Goal: Task Accomplishment & Management: Complete application form

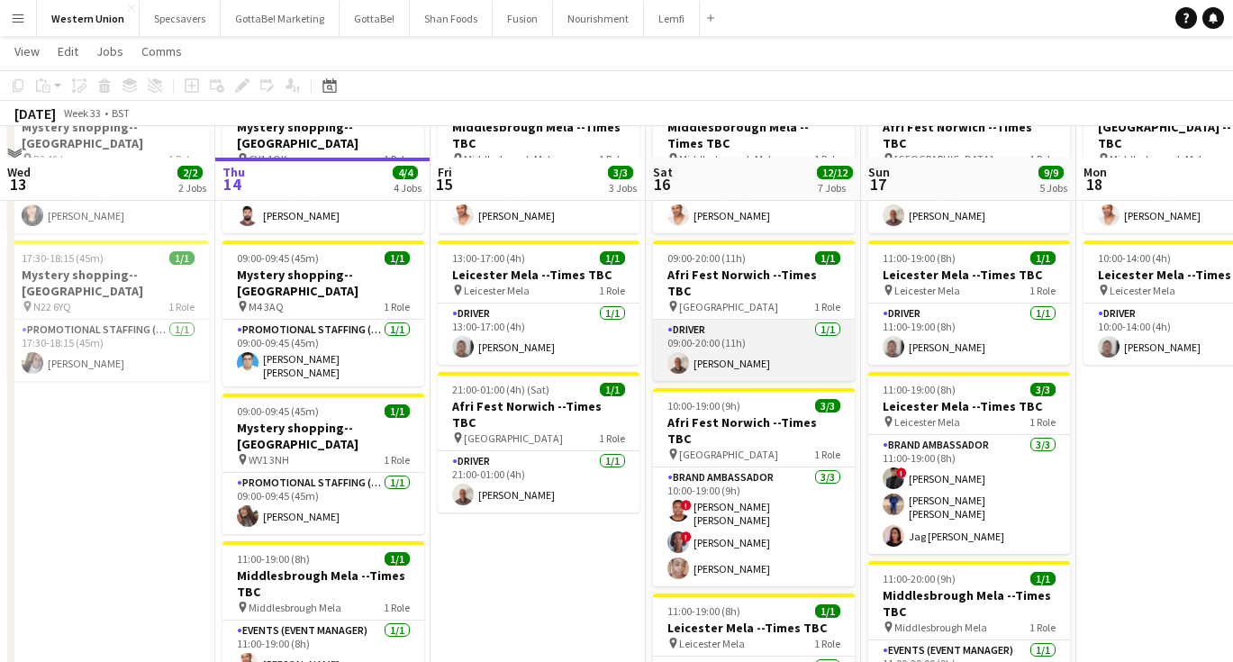
scroll to position [152, 0]
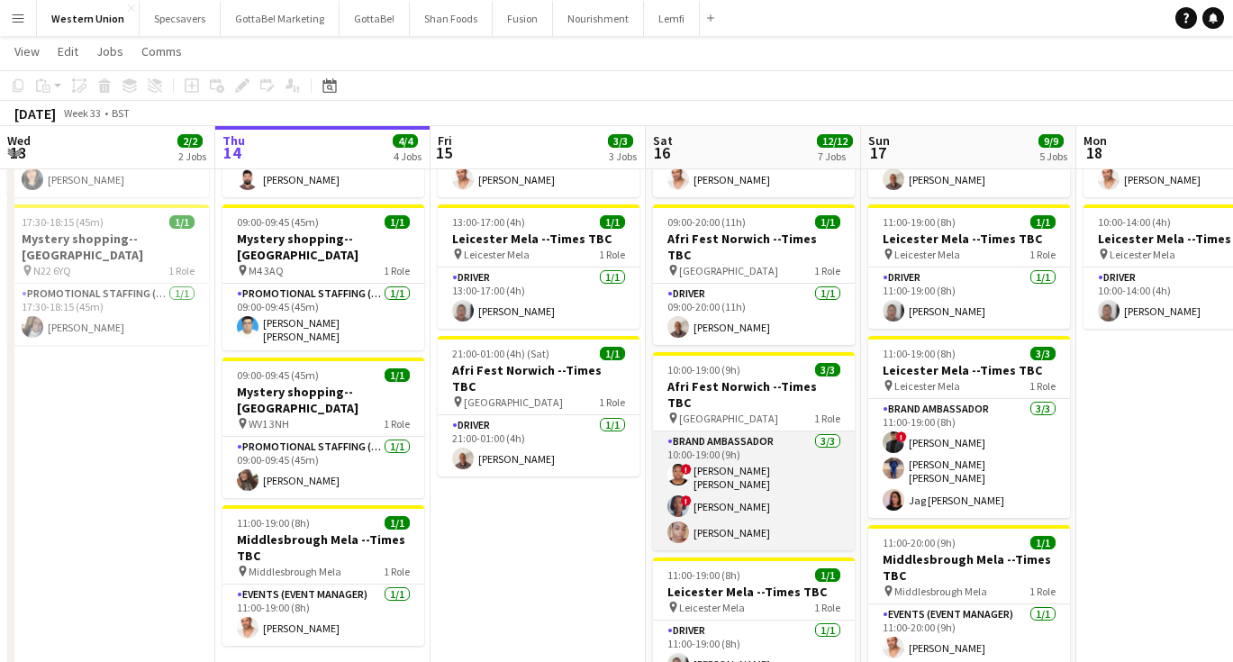
click at [742, 489] on app-card-role "Brand Ambassador [DATE] 10:00-19:00 (9h) ! Abiola [PERSON_NAME] ! [PERSON_NAME]…" at bounding box center [754, 490] width 202 height 119
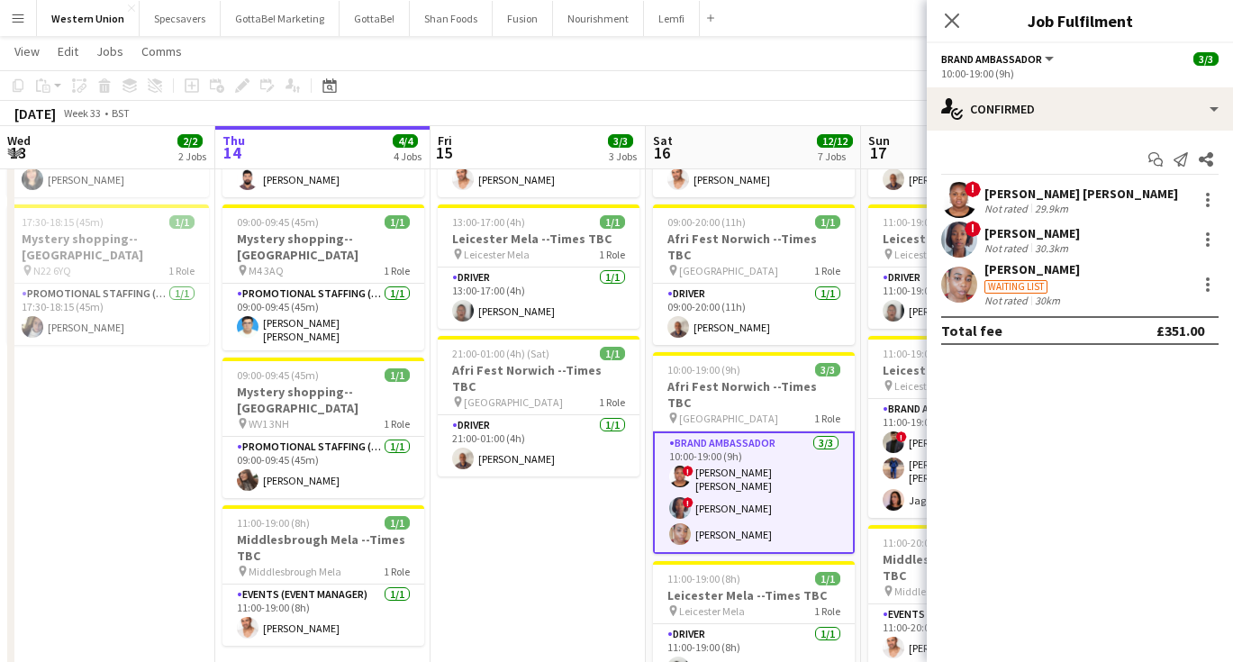
click at [1053, 285] on div "Waiting list" at bounding box center [1031, 285] width 95 height 16
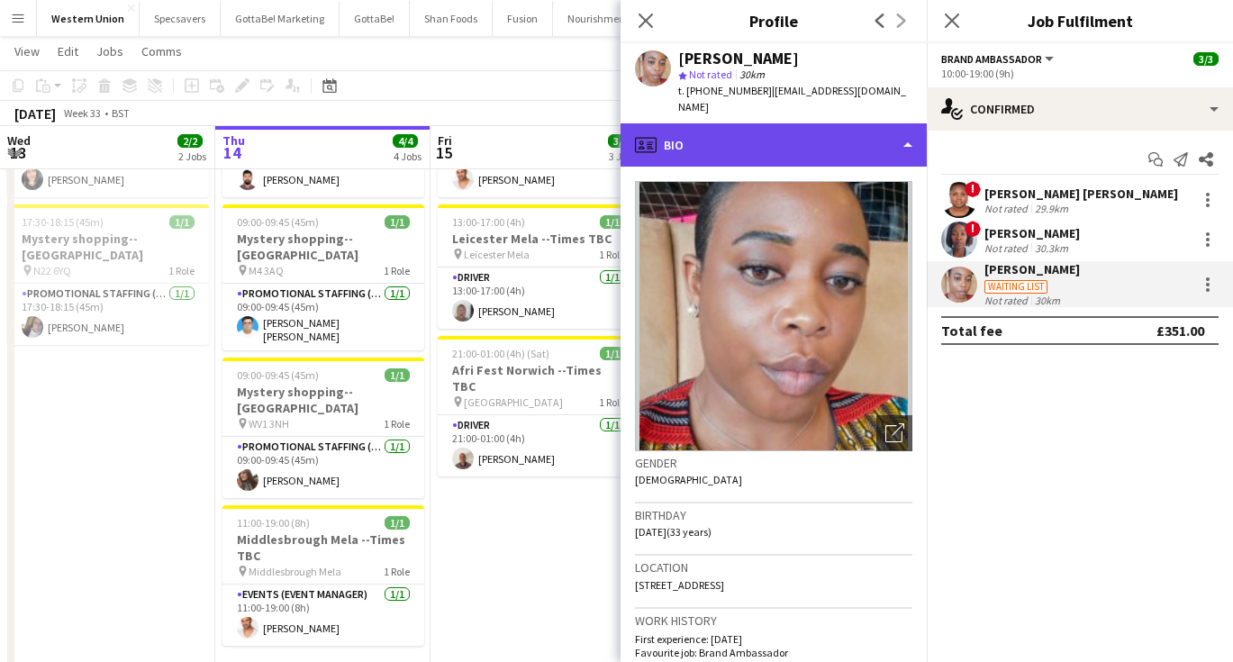
click at [756, 130] on div "profile Bio" at bounding box center [774, 144] width 306 height 43
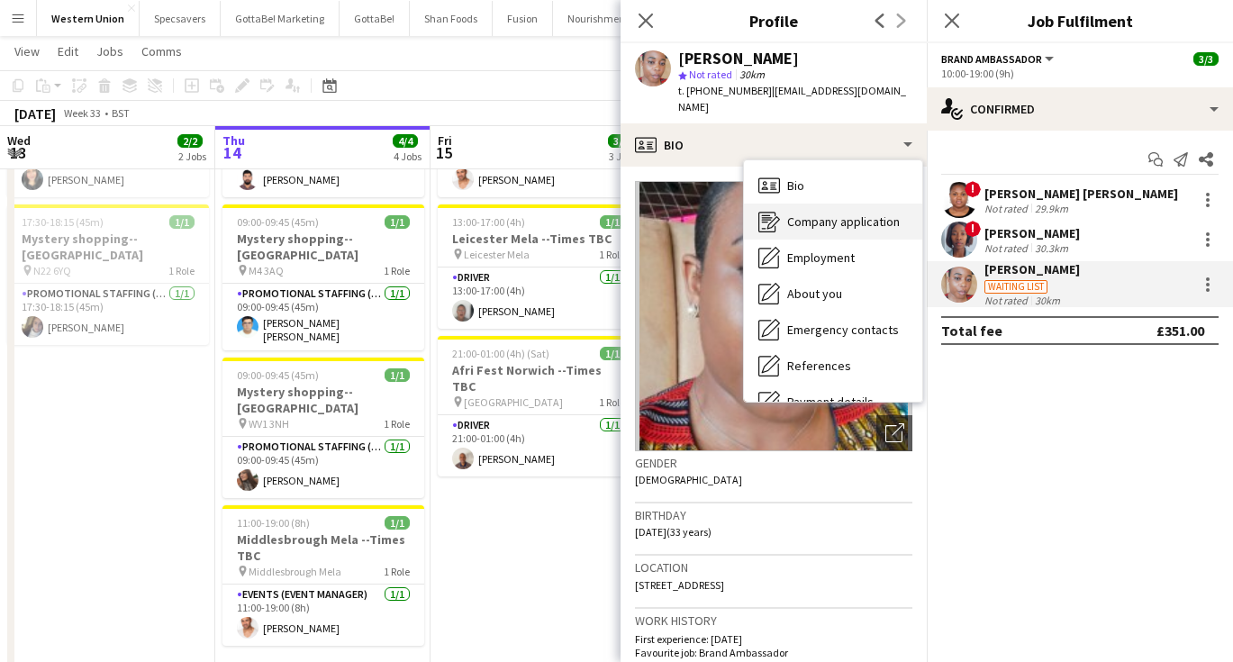
click at [793, 221] on div "Company application Company application" at bounding box center [833, 222] width 178 height 36
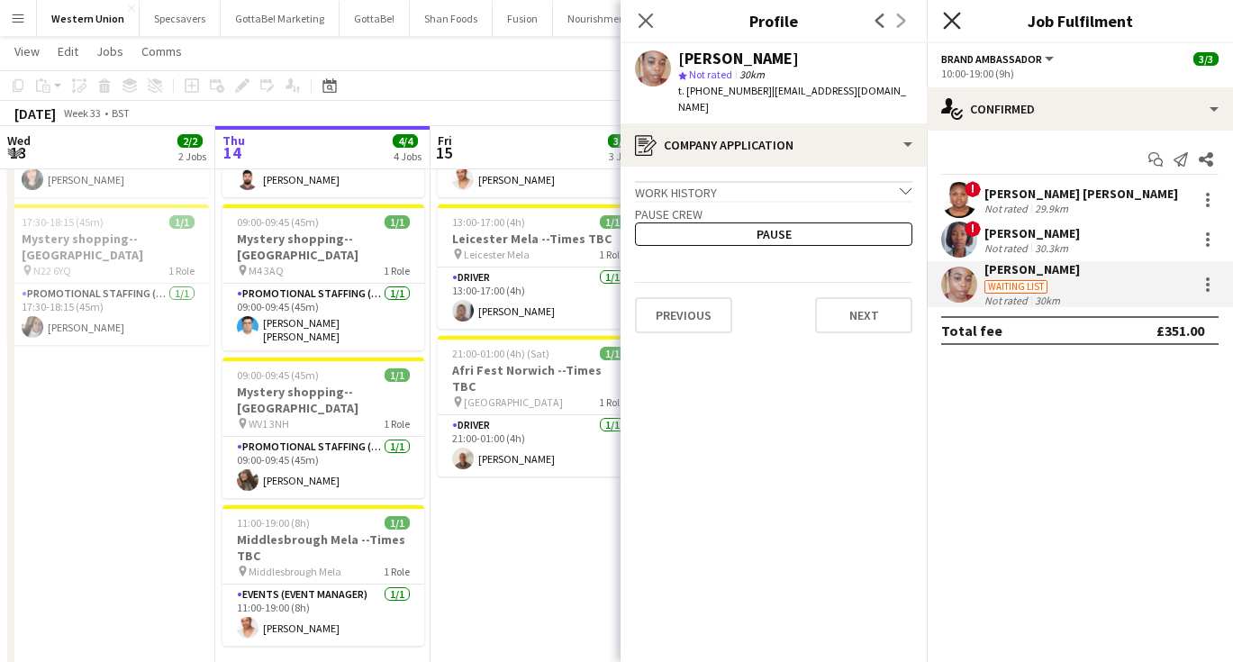
click at [953, 22] on icon at bounding box center [951, 20] width 17 height 17
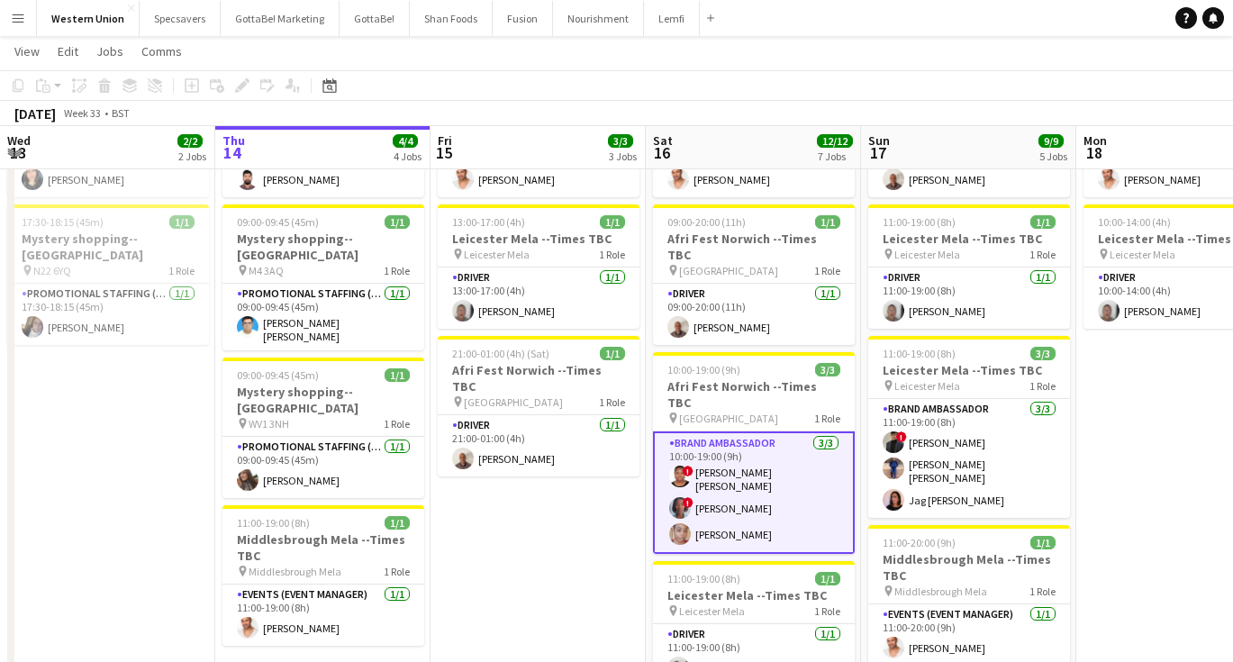
click at [13, 23] on app-icon "Menu" at bounding box center [18, 18] width 14 height 14
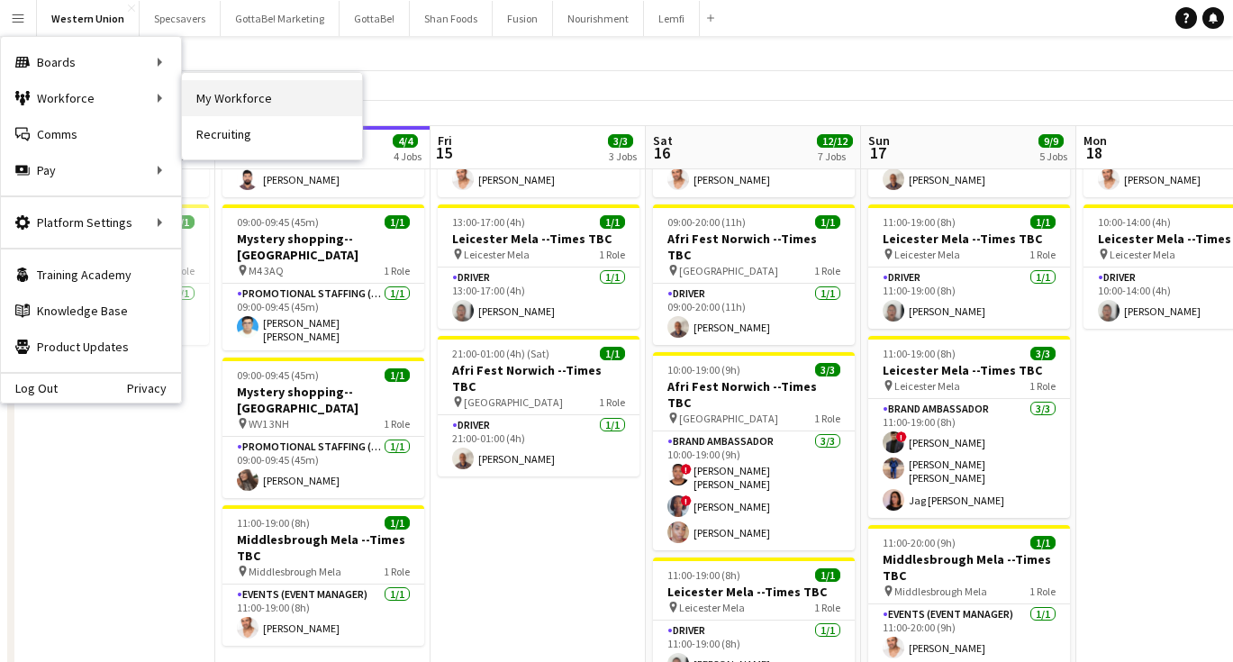
click at [225, 102] on link "My Workforce" at bounding box center [272, 98] width 180 height 36
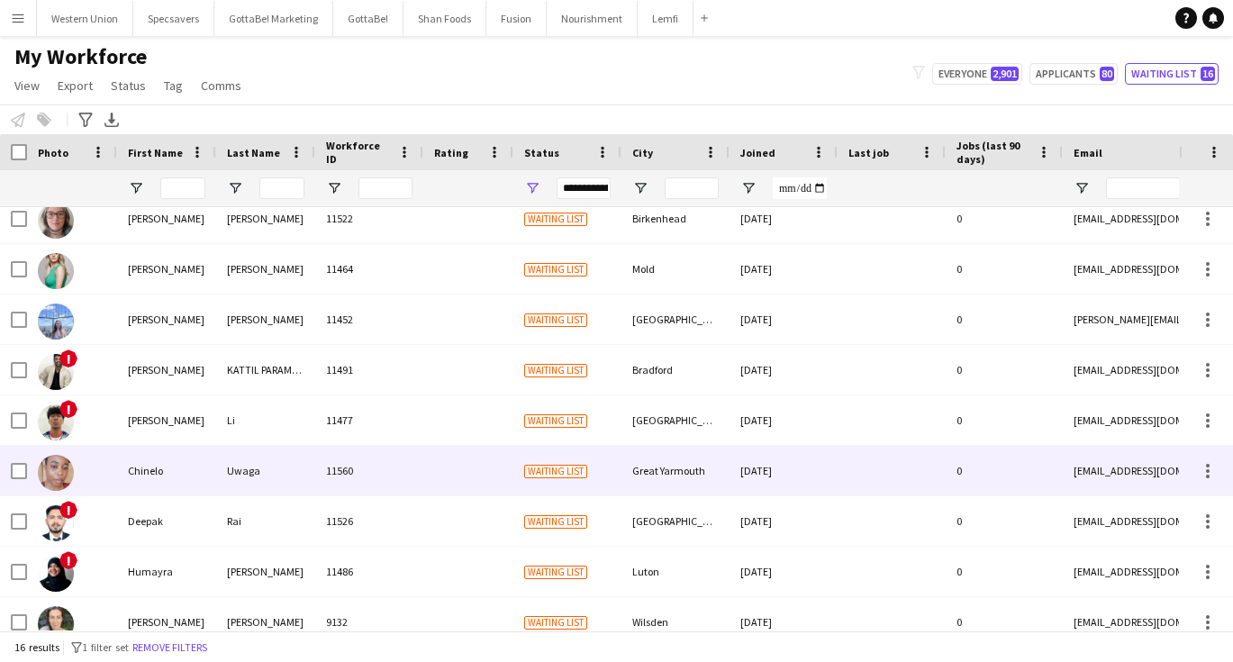
click at [378, 470] on div "11560" at bounding box center [369, 471] width 108 height 50
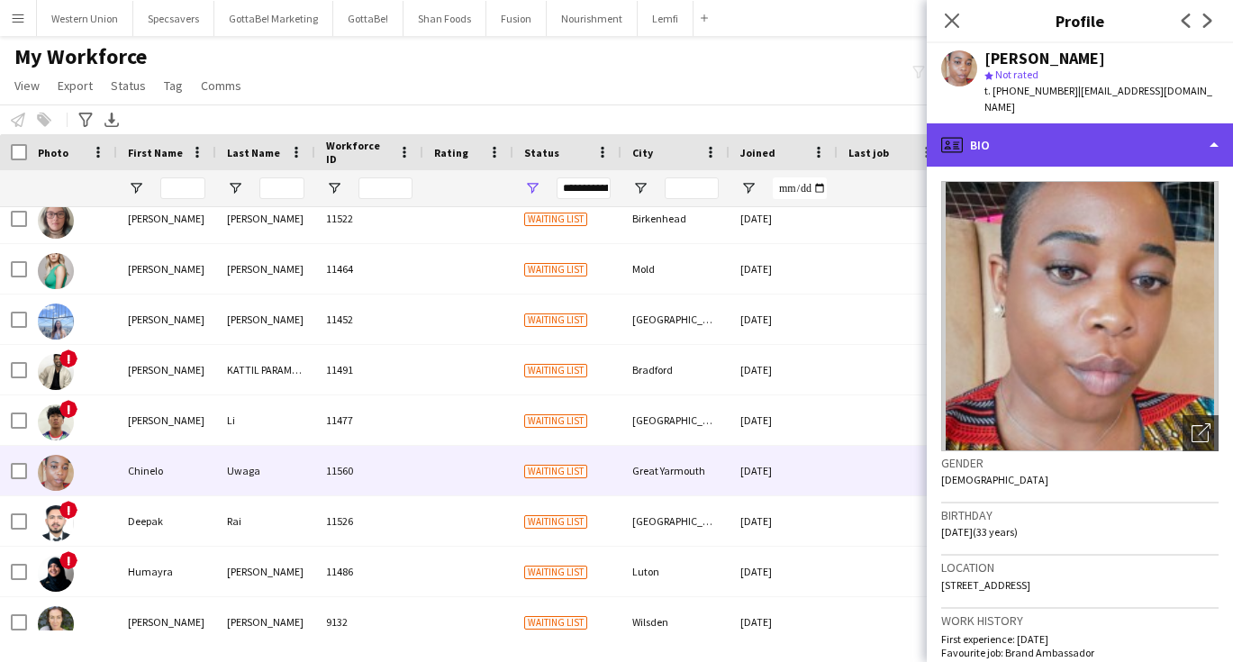
click at [1093, 133] on div "profile Bio" at bounding box center [1080, 144] width 306 height 43
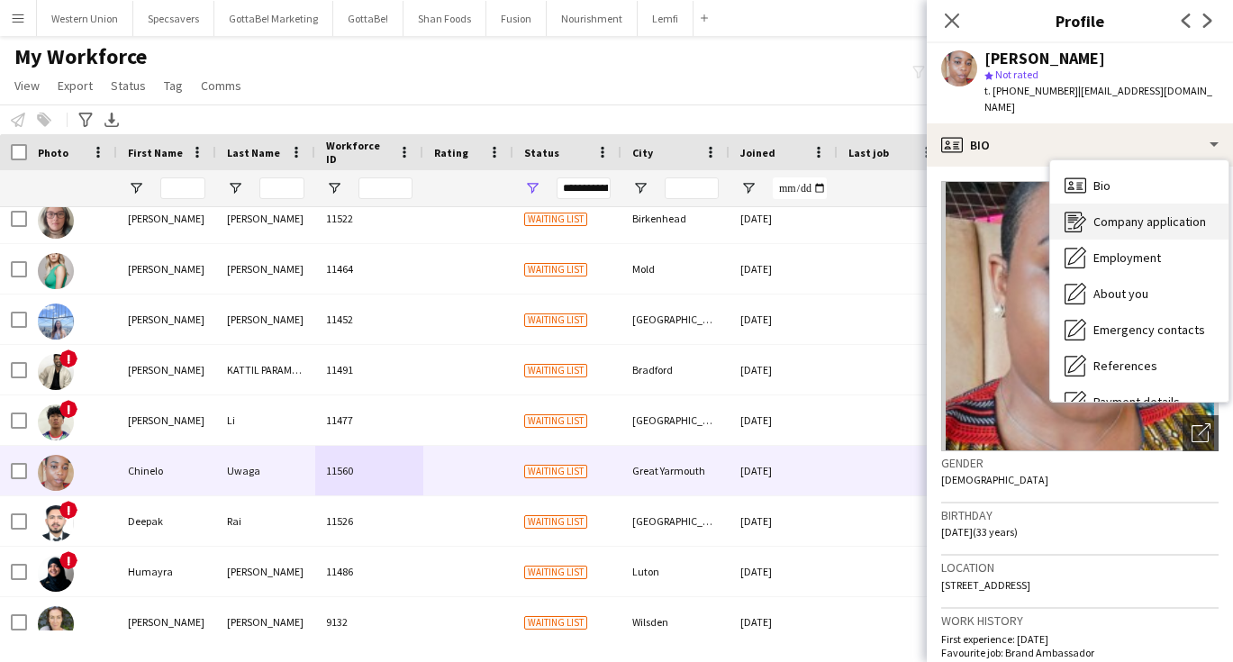
click at [1098, 213] on span "Company application" at bounding box center [1149, 221] width 113 height 16
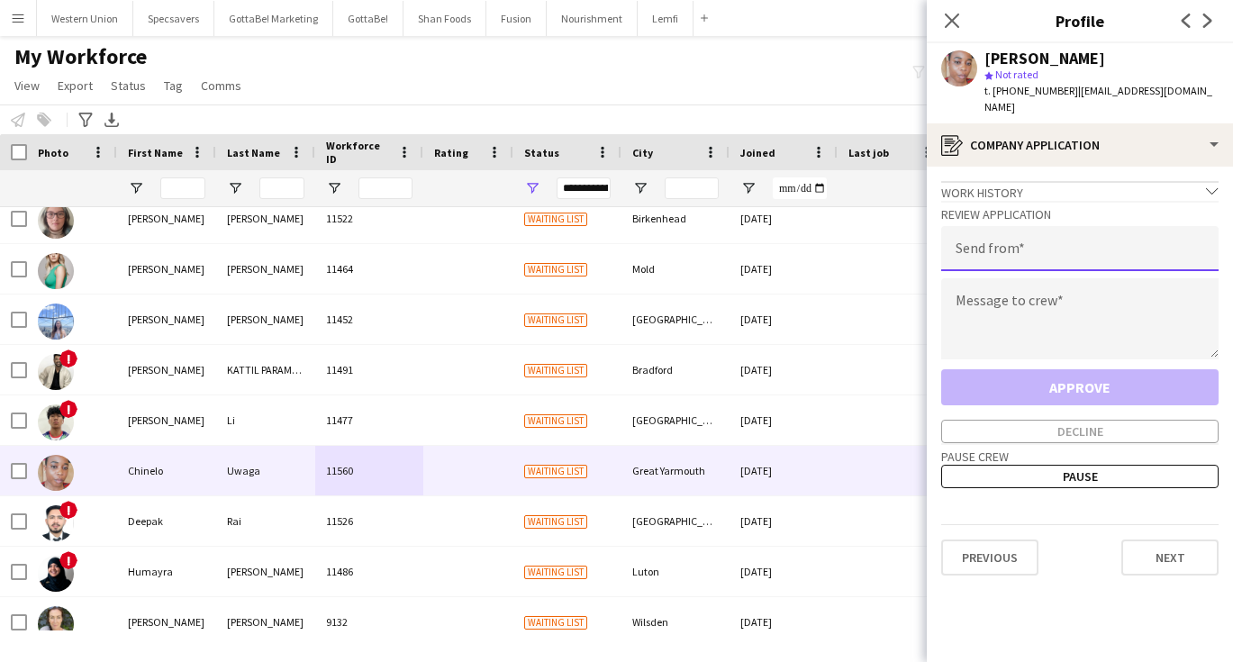
click at [1002, 248] on input "email" at bounding box center [1079, 248] width 277 height 45
type input "**********"
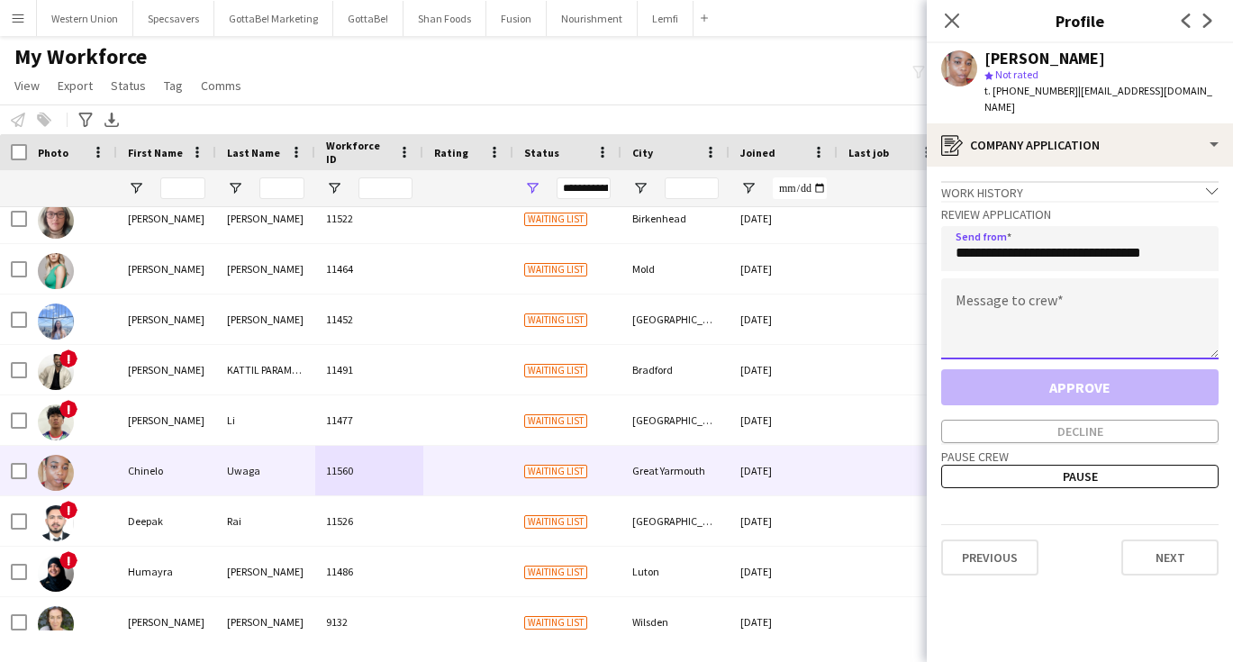
click at [989, 301] on textarea at bounding box center [1079, 318] width 277 height 81
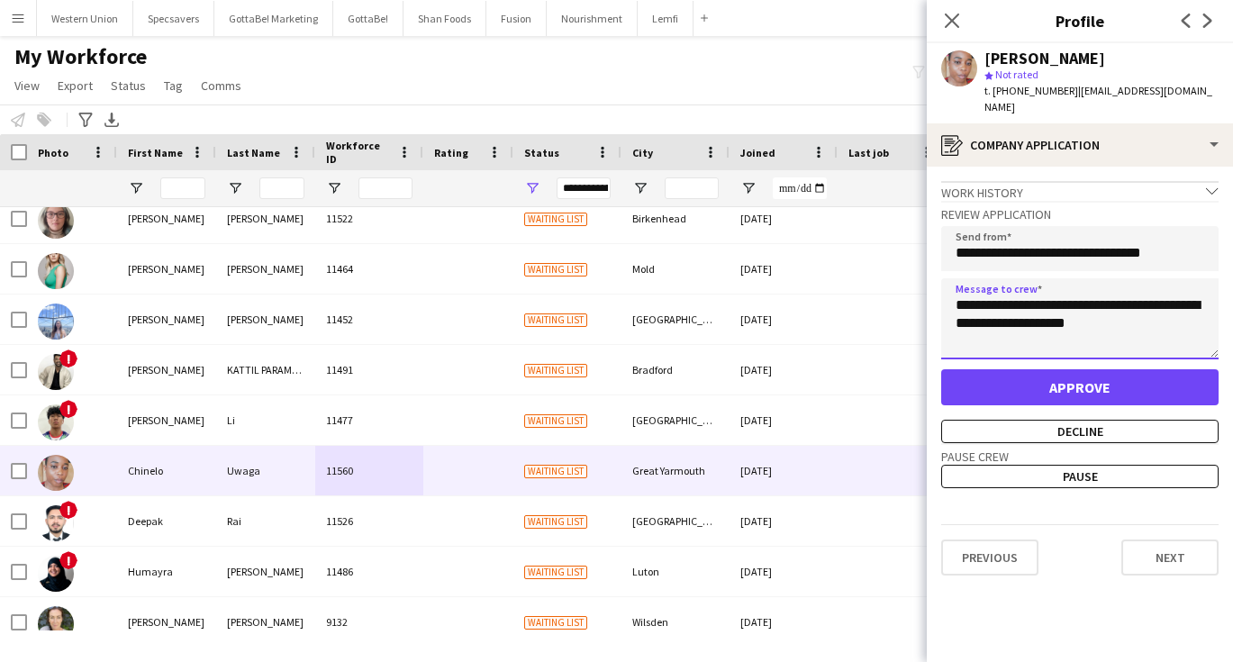
type textarea "**********"
drag, startPoint x: 1076, startPoint y: 90, endPoint x: 1181, endPoint y: 98, distance: 104.8
click at [1181, 98] on div "t. [PHONE_NUMBER] | [EMAIL_ADDRESS][DOMAIN_NAME]" at bounding box center [1101, 99] width 234 height 32
copy span "[EMAIL_ADDRESS][DOMAIN_NAME]"
click at [1087, 369] on button "Approve" at bounding box center [1079, 387] width 277 height 36
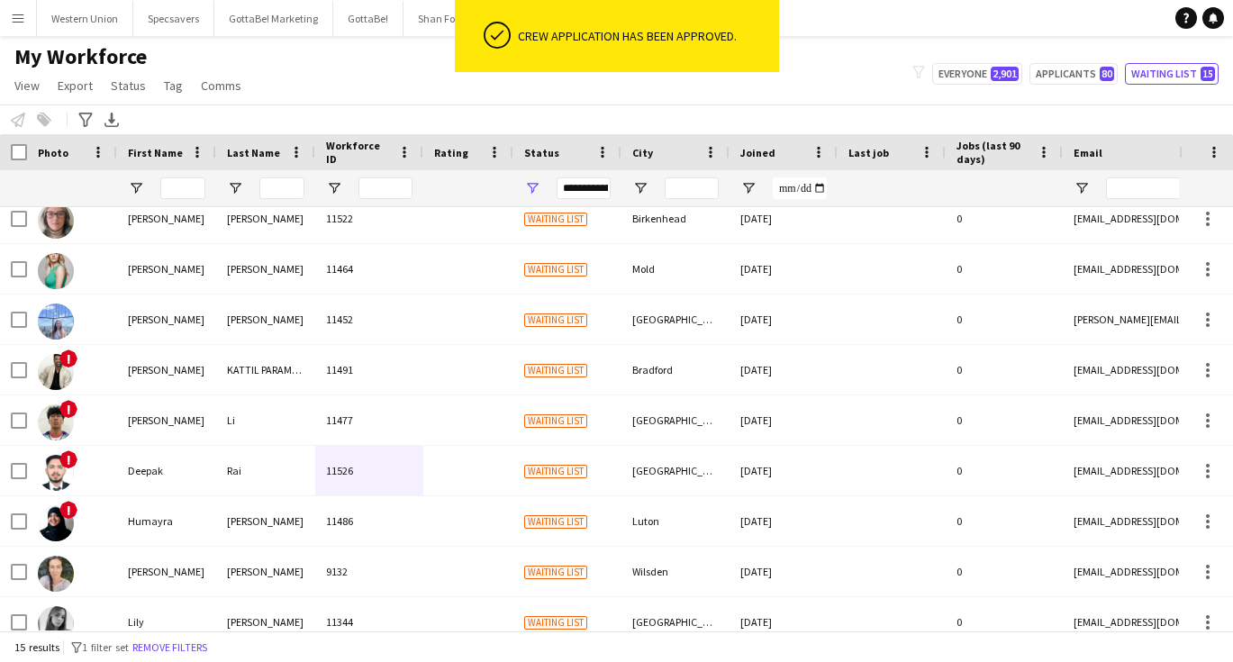
click at [834, 94] on div "My Workforce View Views Default view New view Update view Delete view Edit name…" at bounding box center [616, 73] width 1233 height 61
